Goal: Navigation & Orientation: Understand site structure

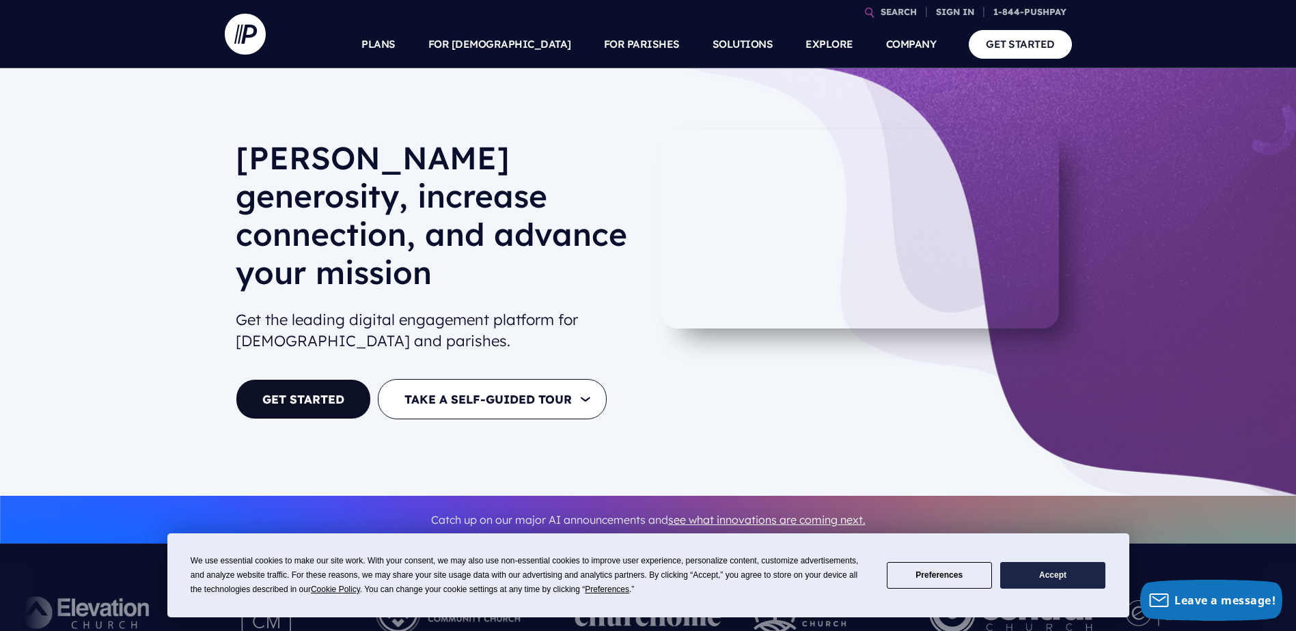
click at [1073, 568] on button "Accept" at bounding box center [1052, 575] width 105 height 27
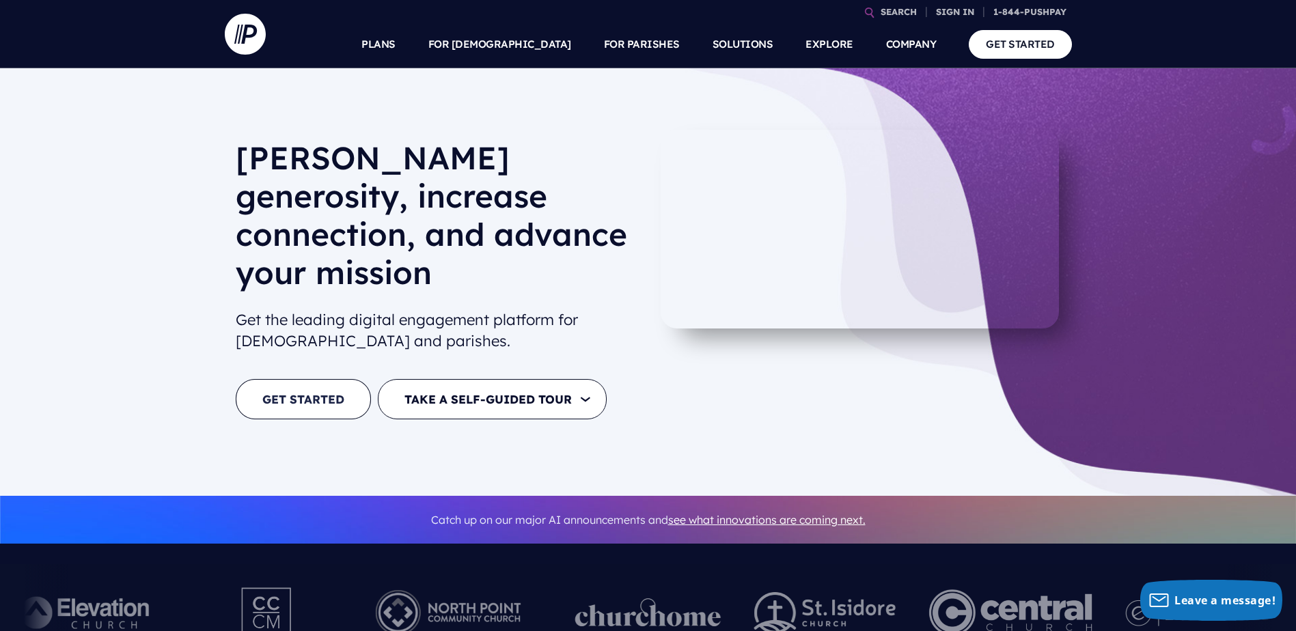
click at [371, 379] on link "GET STARTED" at bounding box center [303, 399] width 135 height 40
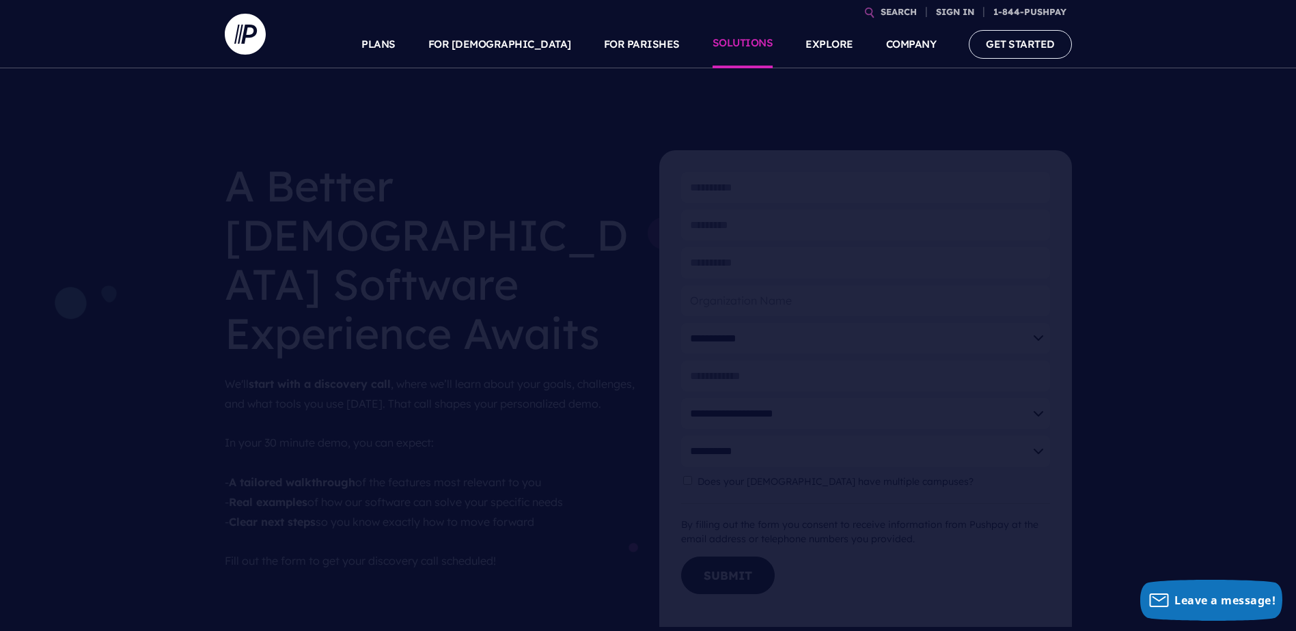
click at [735, 53] on link "SOLUTIONS" at bounding box center [743, 44] width 61 height 48
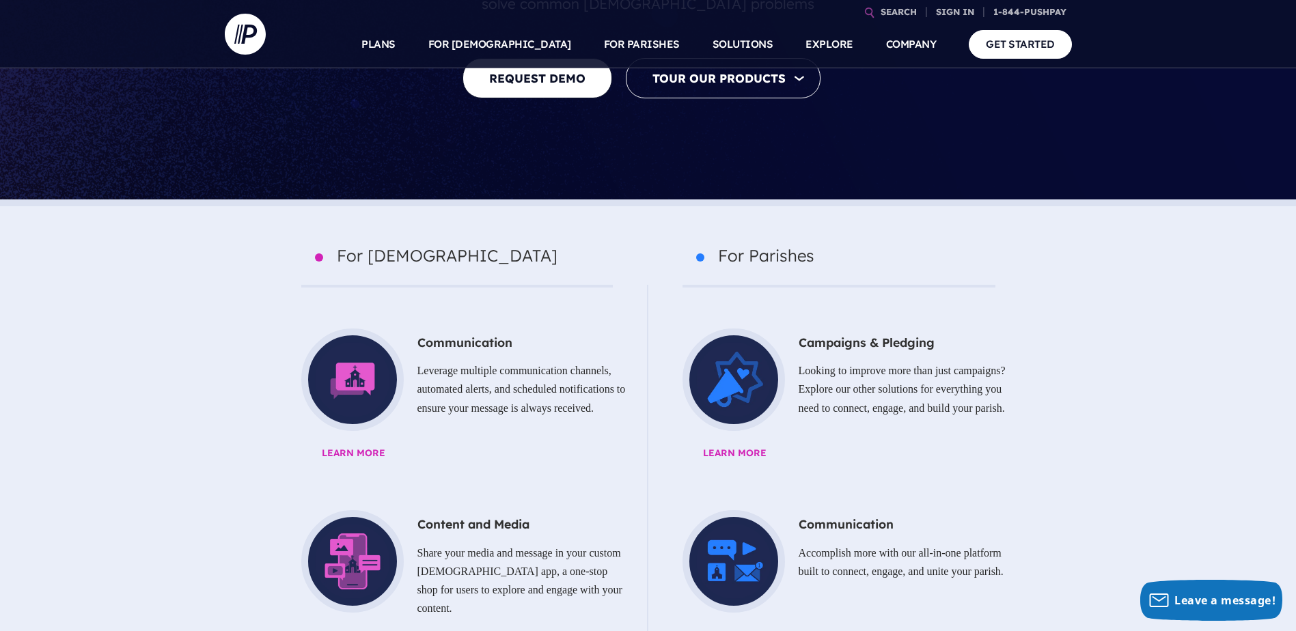
scroll to position [478, 0]
